Goal: Task Accomplishment & Management: Use online tool/utility

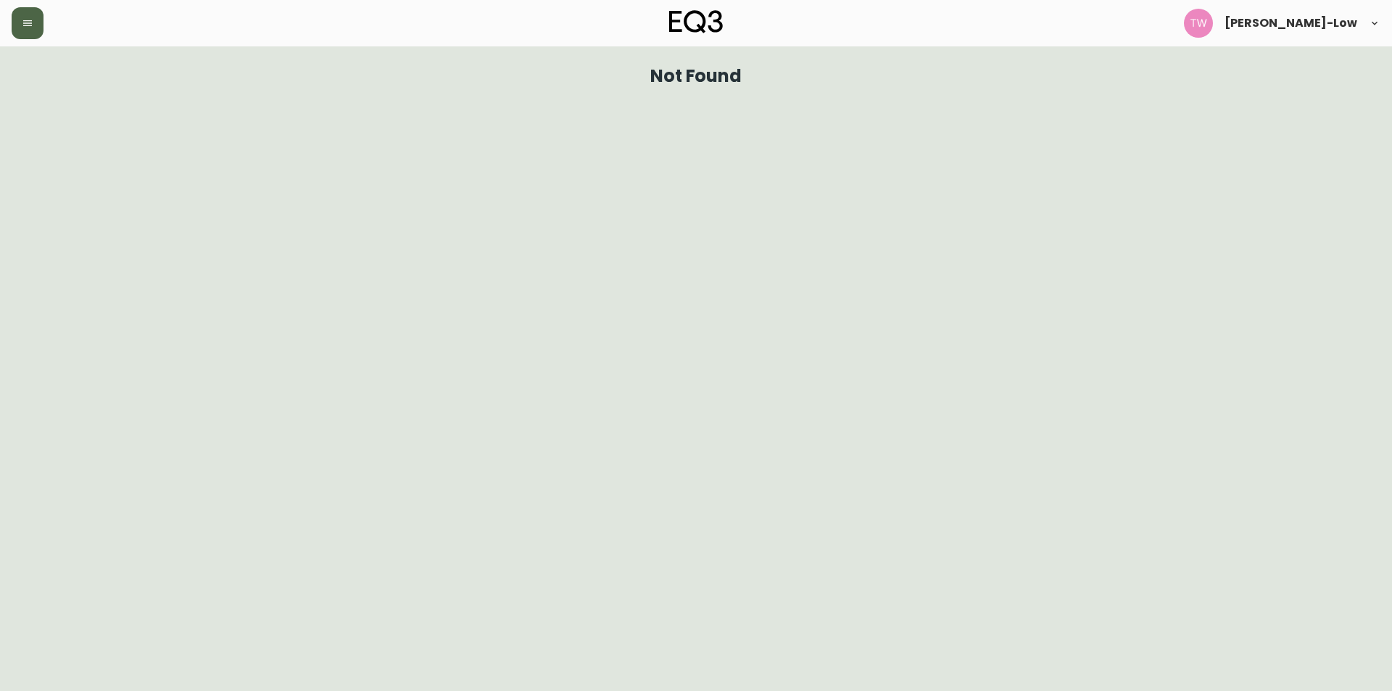
click at [31, 33] on button "button" at bounding box center [28, 23] width 32 height 32
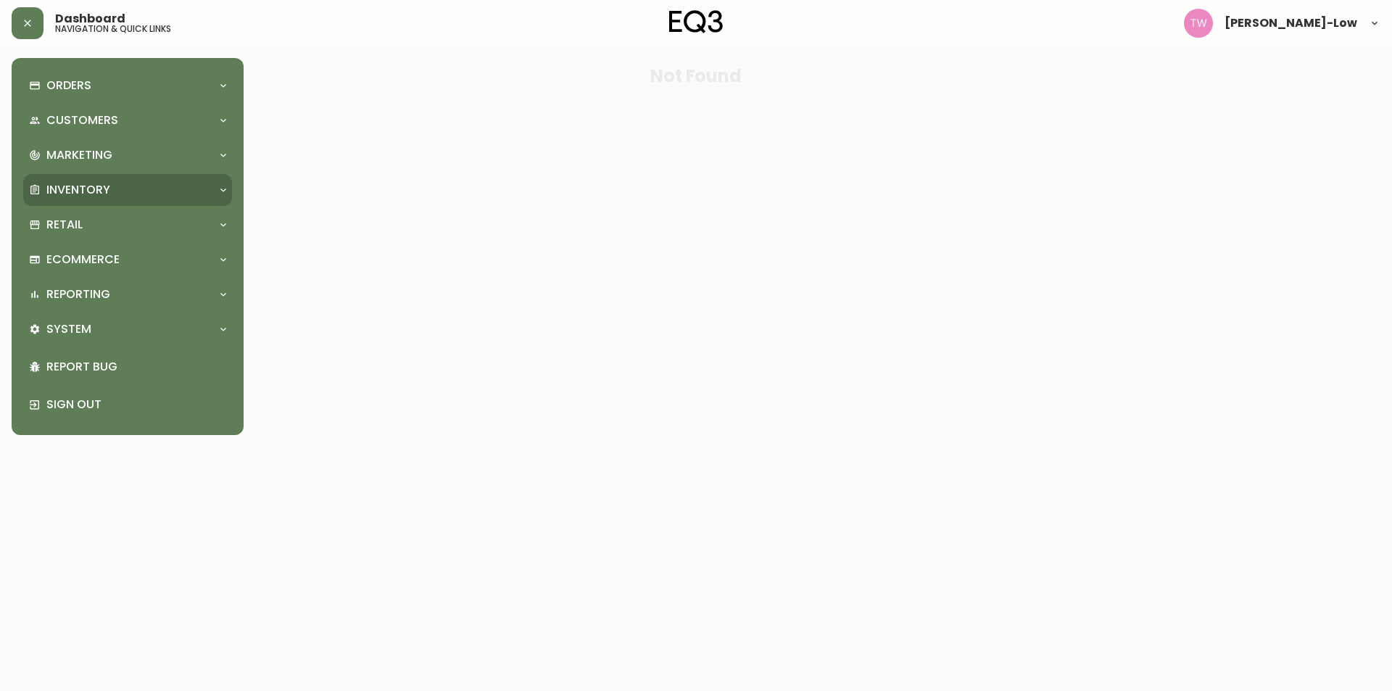
click at [125, 178] on div "Inventory" at bounding box center [127, 190] width 209 height 32
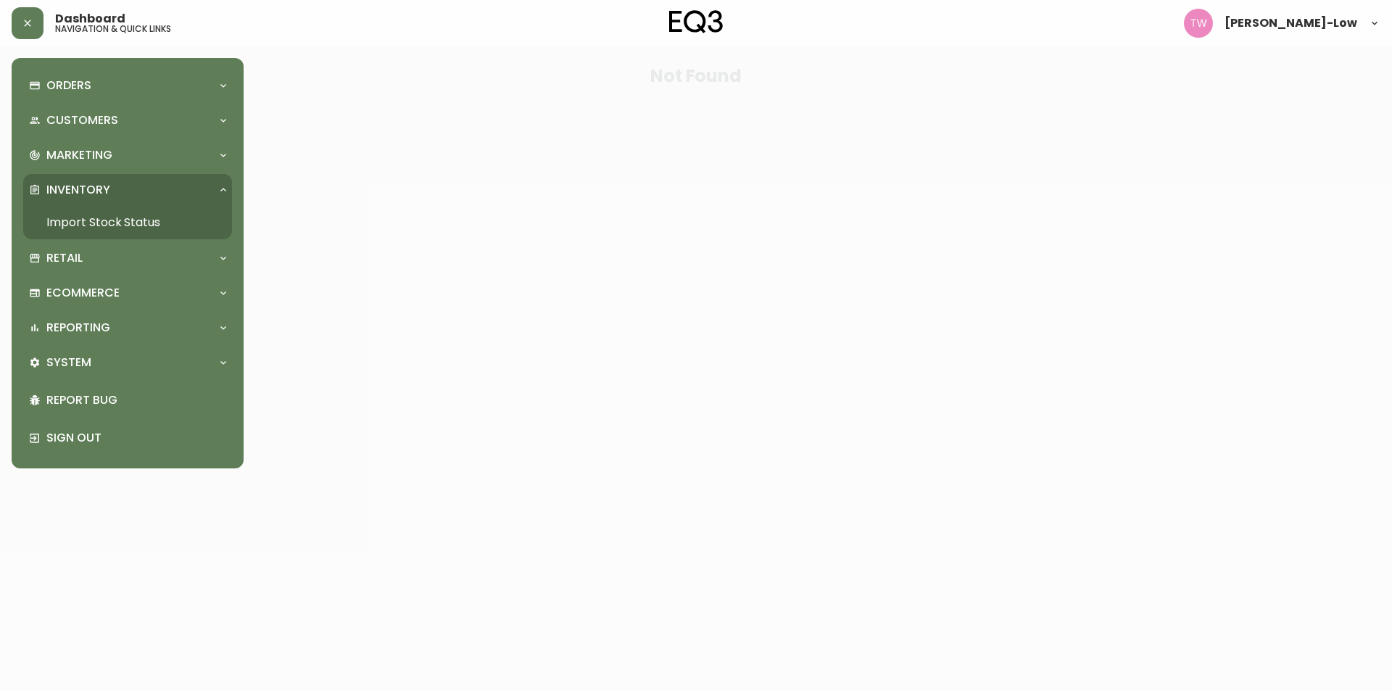
click at [136, 220] on link "Import Stock Status" at bounding box center [127, 222] width 209 height 33
